Goal: Information Seeking & Learning: Learn about a topic

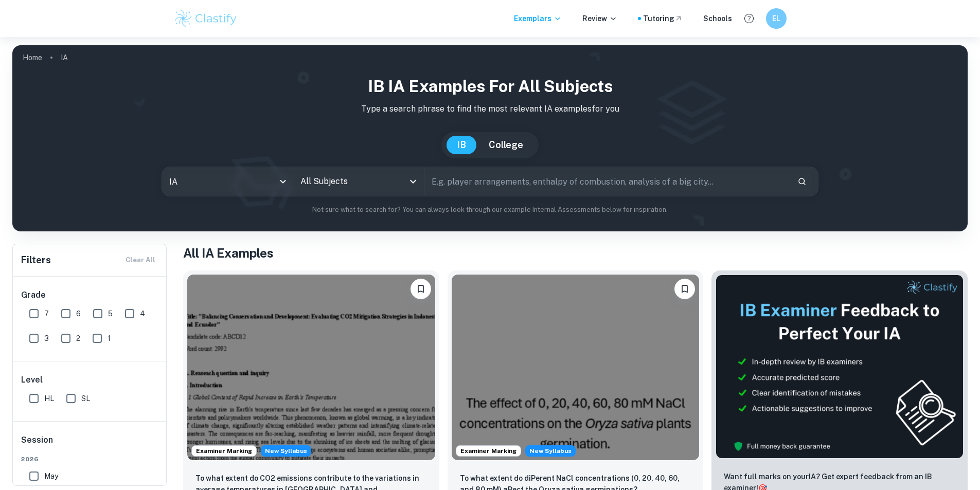
click at [311, 179] on input "All Subjects" at bounding box center [351, 182] width 106 height 20
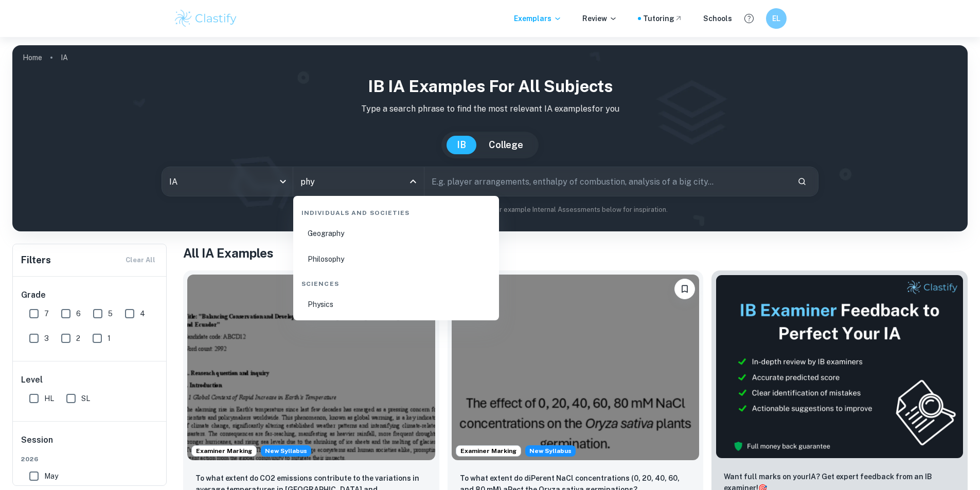
click at [332, 302] on li "Physics" at bounding box center [396, 305] width 198 height 24
type input "Physics"
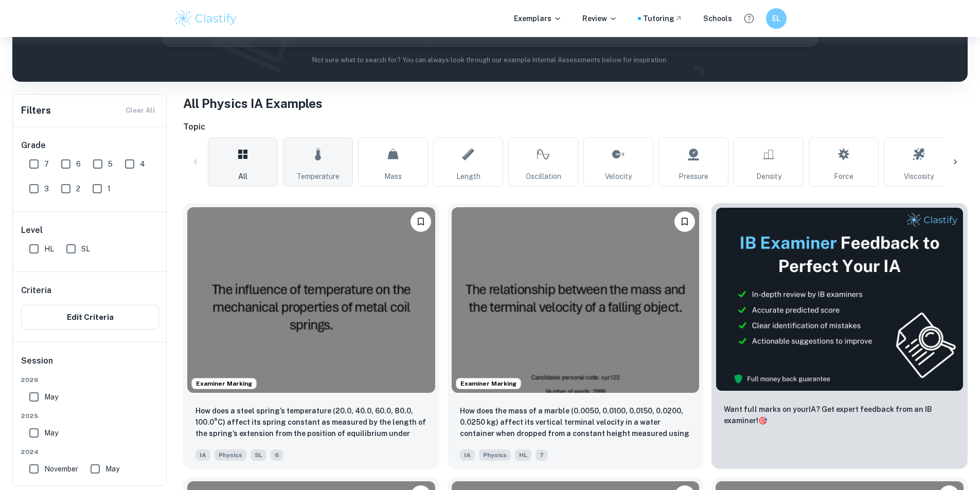
scroll to position [154, 0]
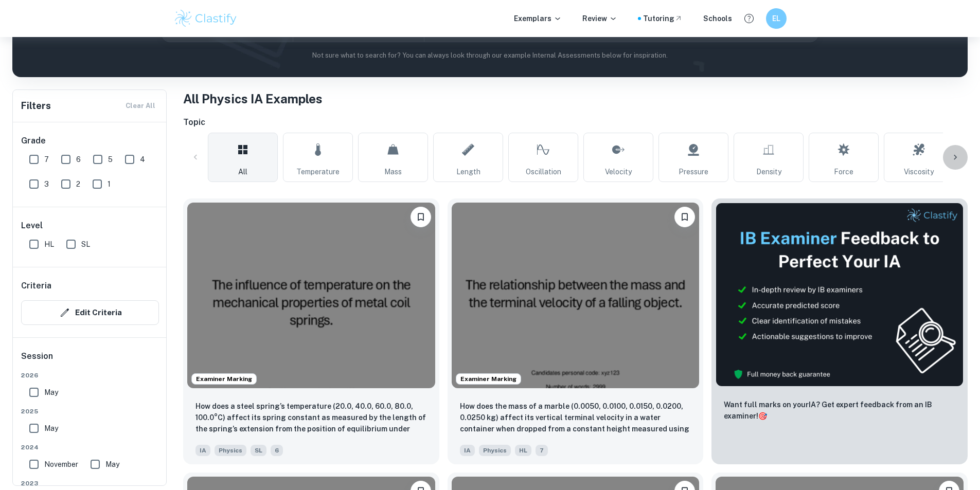
click at [959, 160] on icon at bounding box center [955, 157] width 10 height 10
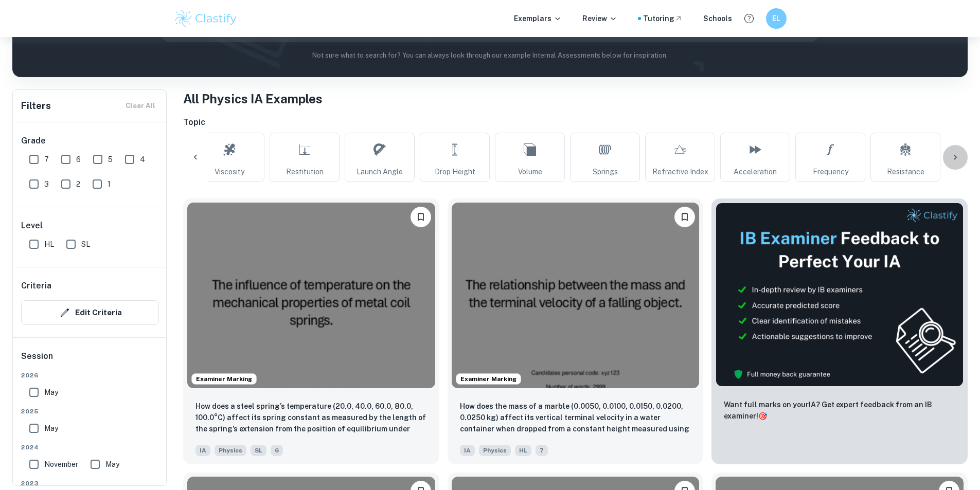
click at [959, 160] on icon at bounding box center [955, 157] width 10 height 10
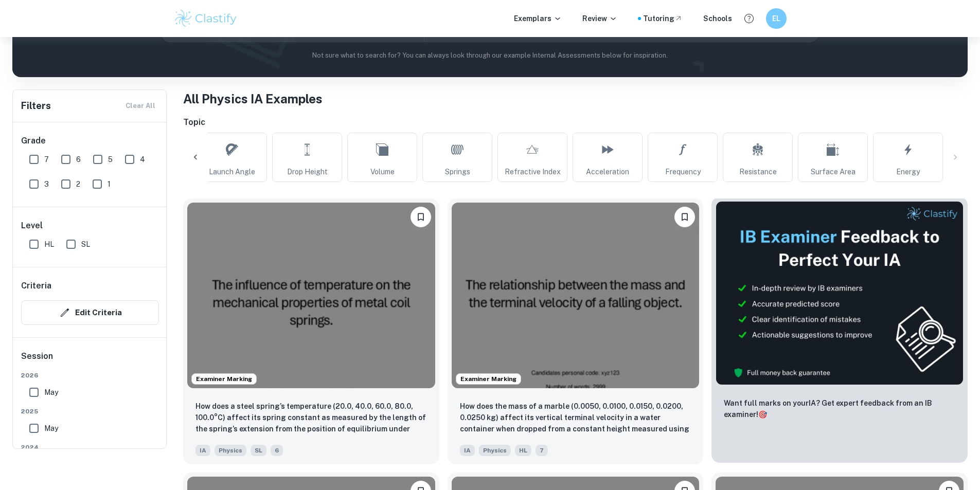
scroll to position [0, 0]
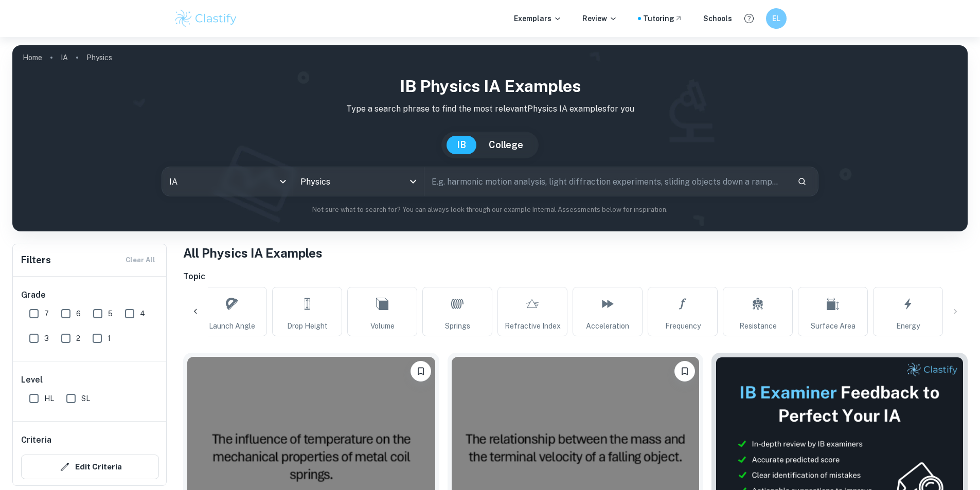
click at [468, 184] on input "text" at bounding box center [607, 181] width 365 height 29
type input "coefficient of restitution"
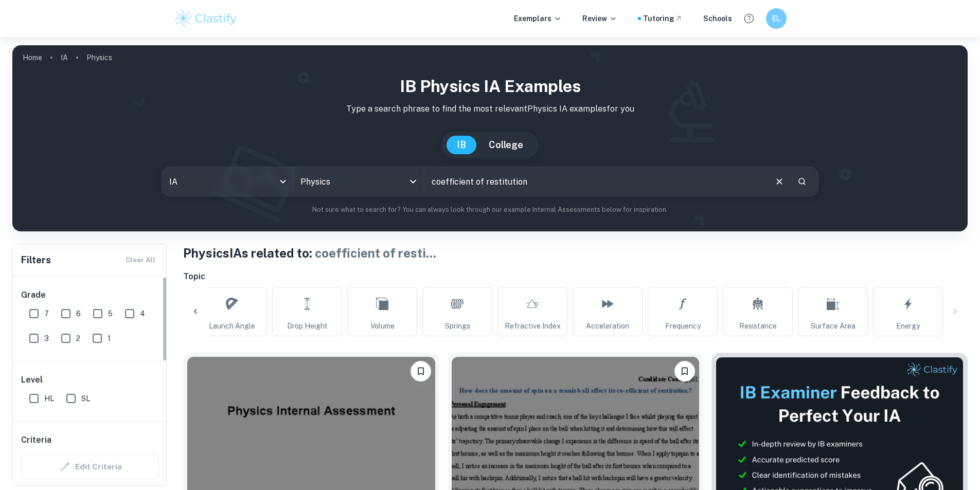
scroll to position [103, 0]
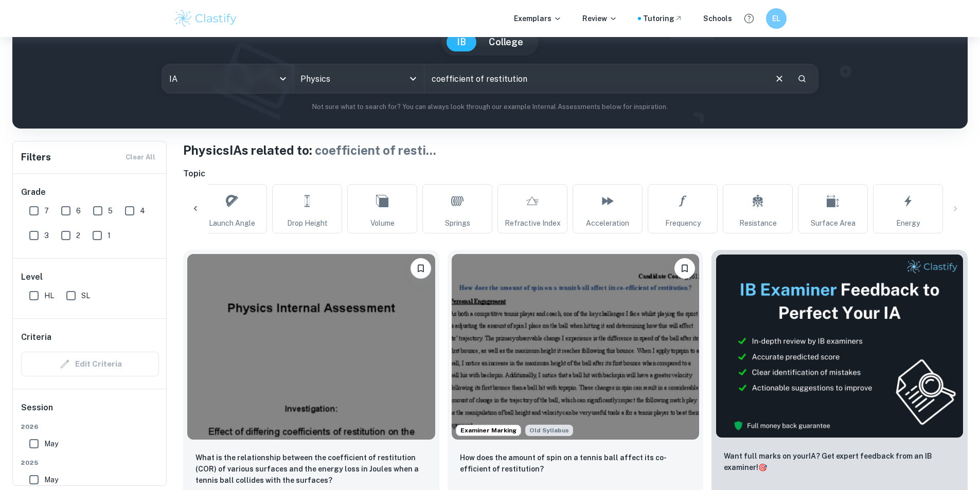
click at [33, 210] on input "7" at bounding box center [34, 211] width 21 height 21
checkbox input "true"
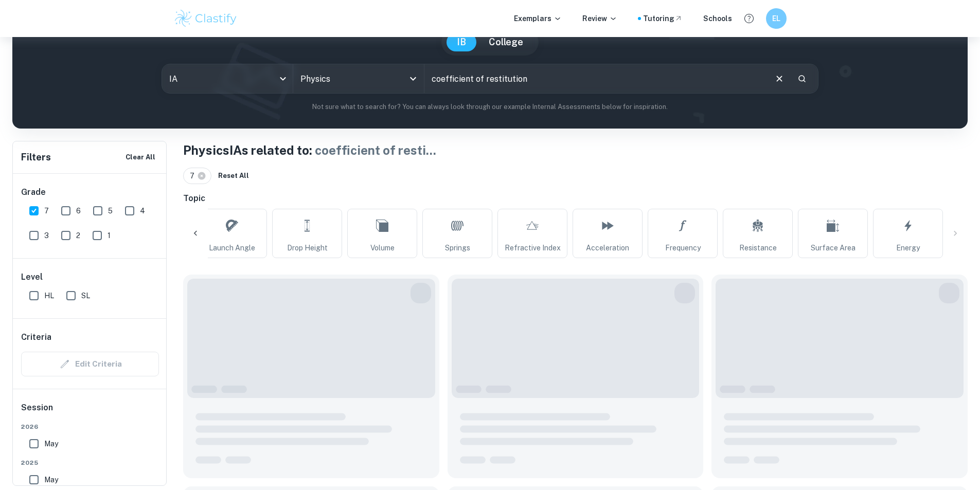
click at [40, 294] on input "HL" at bounding box center [34, 296] width 21 height 21
checkbox input "true"
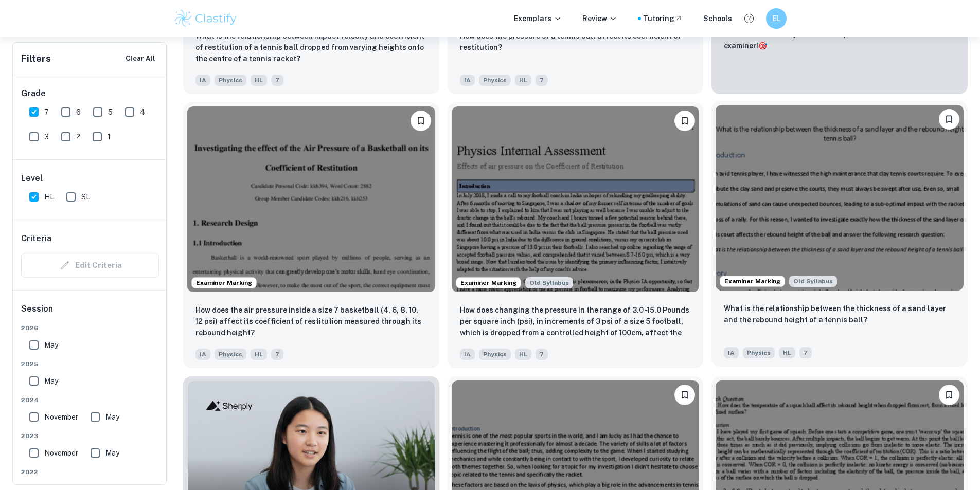
scroll to position [532, 0]
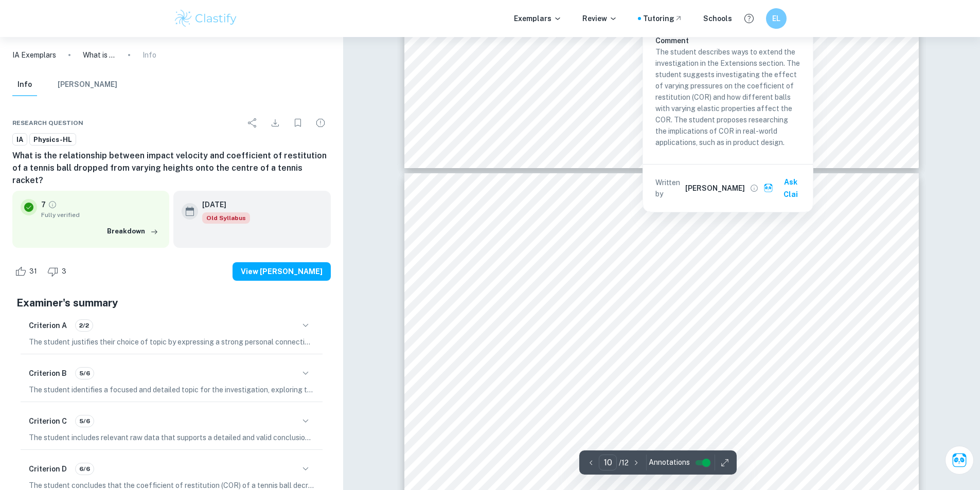
scroll to position [7153, 0]
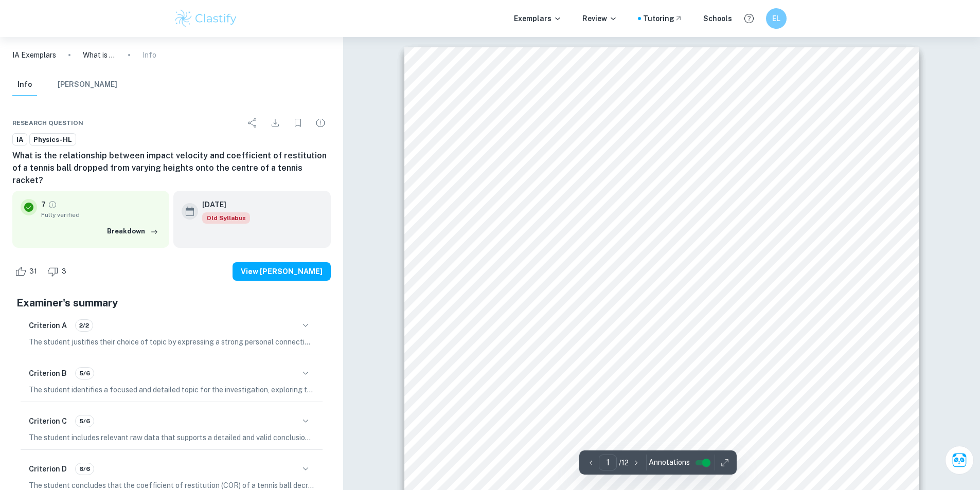
click at [424, 206] on div "Investigating the relationship between the impact velocity and coefficient of r…" at bounding box center [661, 410] width 515 height 727
click at [421, 117] on div "When a ball drops onto a more elastic surface like a tennis racket, it will lik…" at bounding box center [661, 309] width 515 height 727
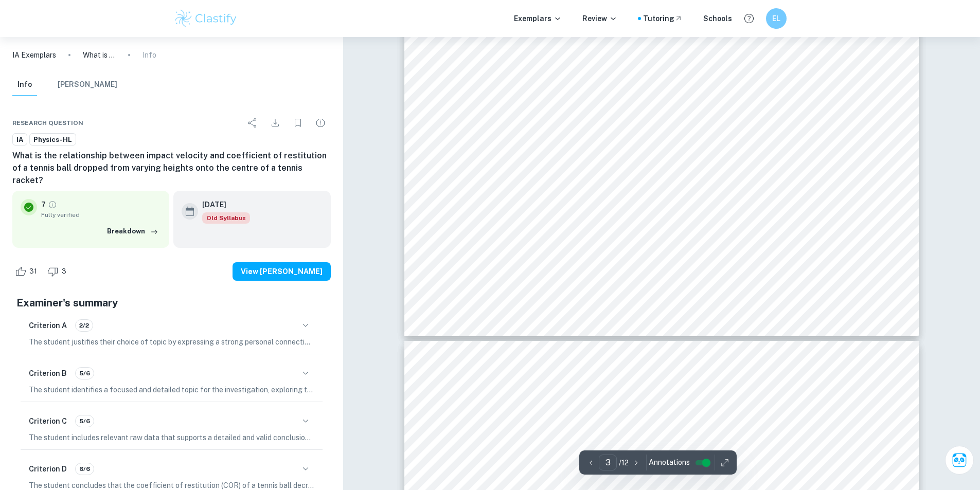
type input "4"
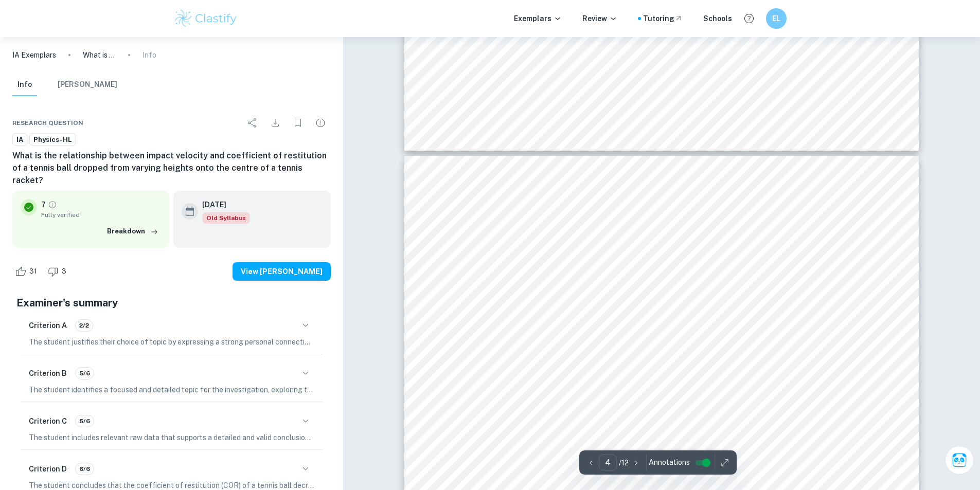
scroll to position [2316, 0]
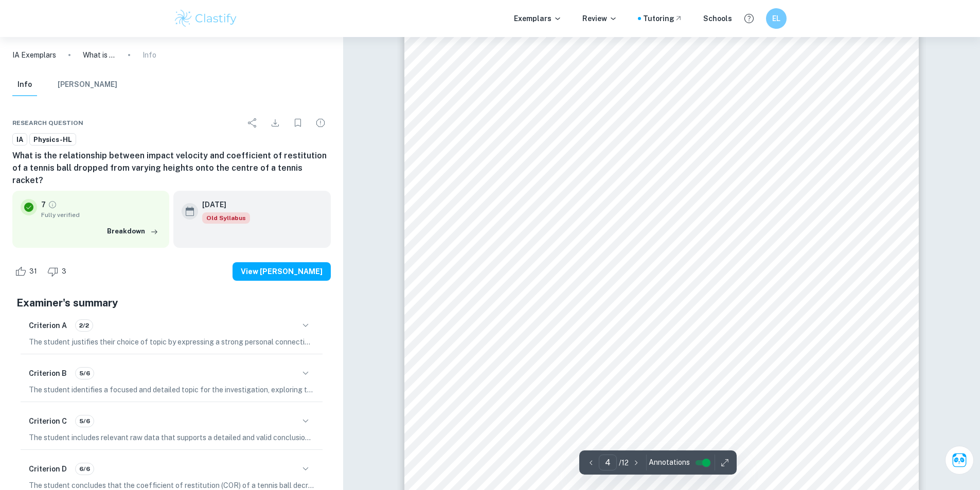
click at [439, 257] on div "3 Variables 3.1 Independent variable The modified variable in this investigatio…" at bounding box center [661, 372] width 515 height 727
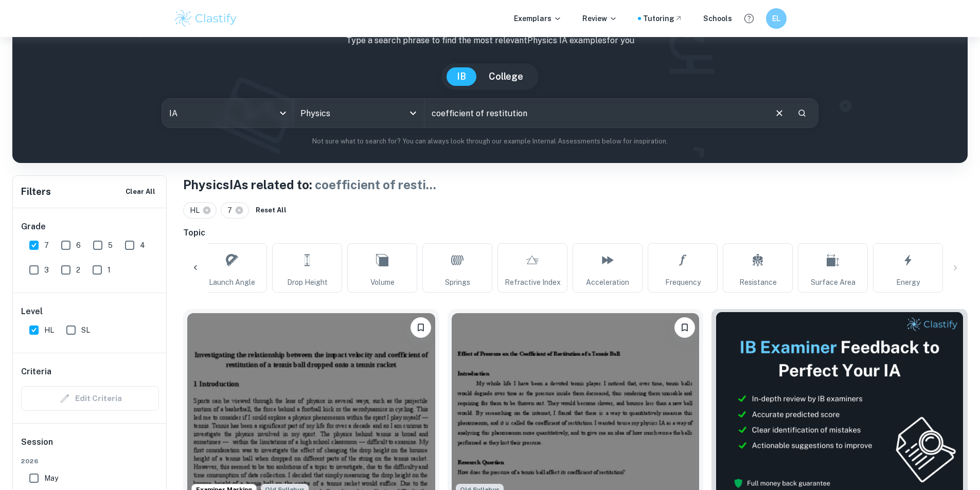
scroll to position [326, 0]
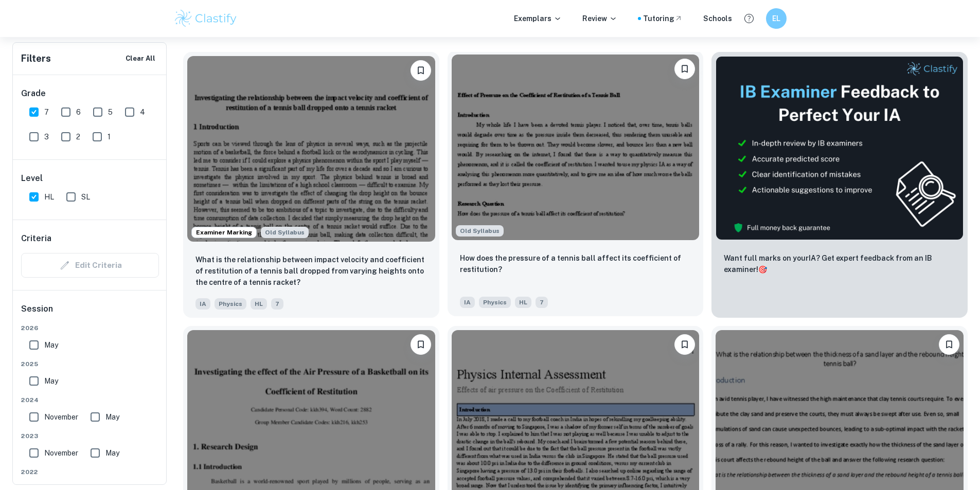
click at [452, 127] on img at bounding box center [576, 148] width 248 height 186
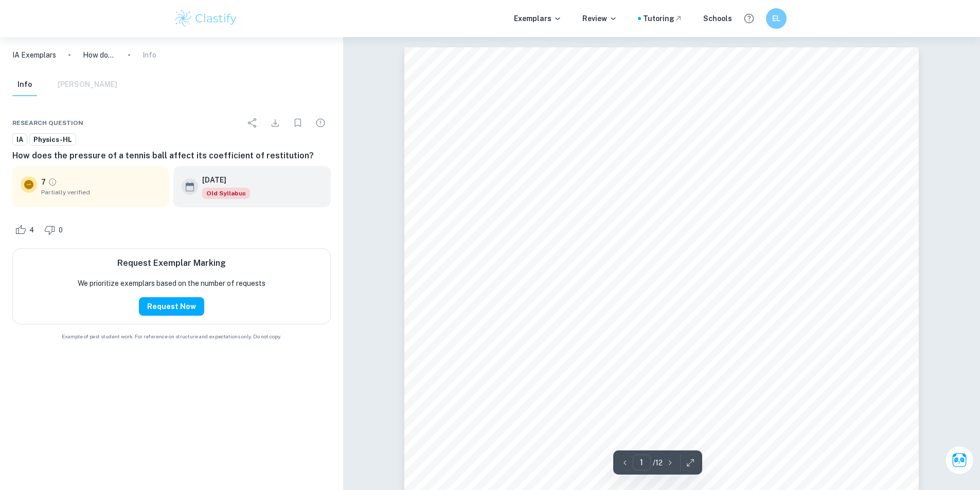
scroll to position [154, 0]
drag, startPoint x: 402, startPoint y: 258, endPoint x: 413, endPoint y: 252, distance: 12.2
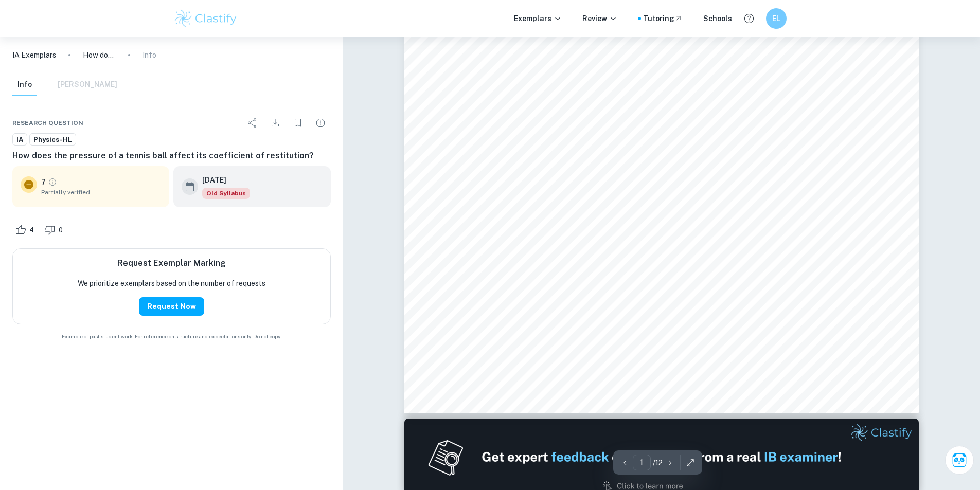
scroll to position [669, 0]
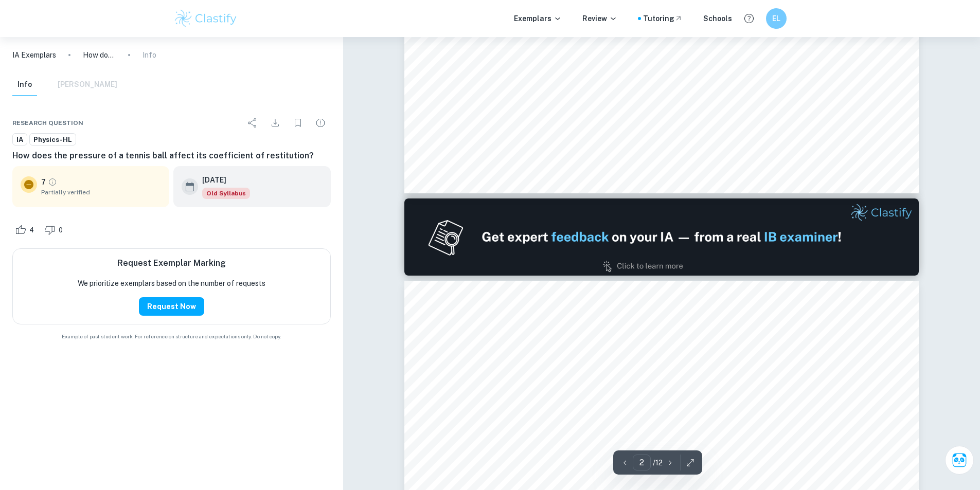
type input "1"
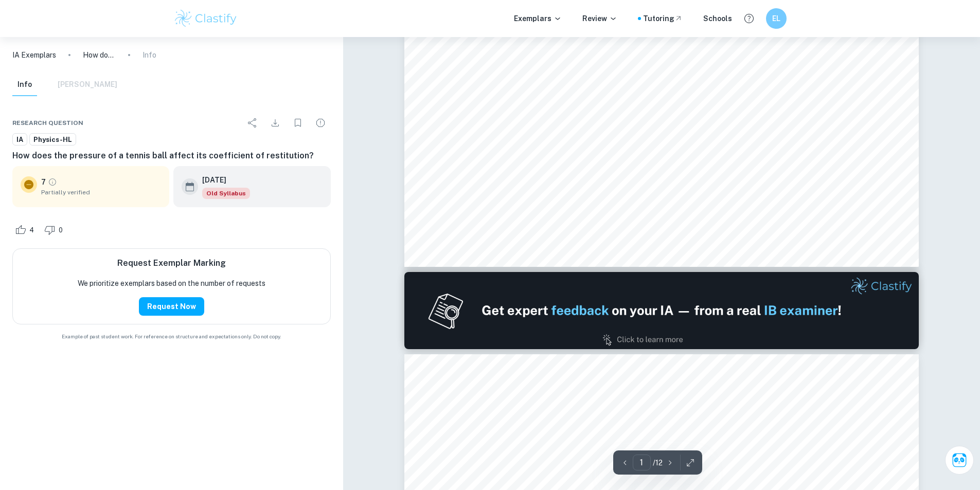
scroll to position [309, 0]
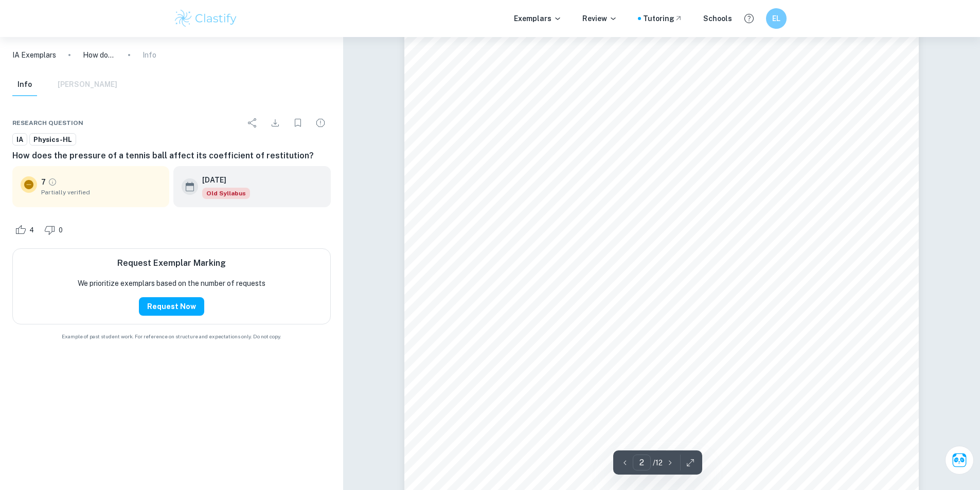
scroll to position [1029, 0]
